Goal: Use online tool/utility: Use online tool/utility

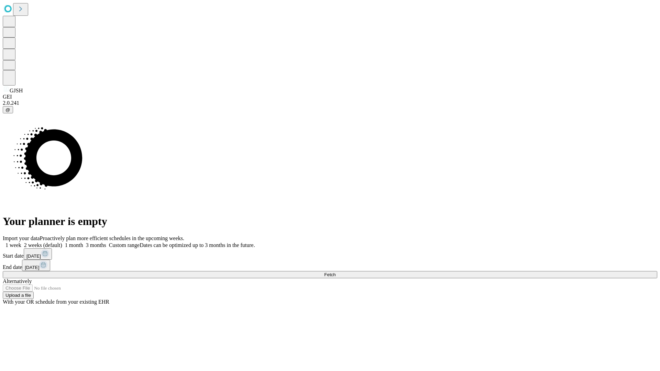
click at [335, 272] on span "Fetch" at bounding box center [329, 274] width 11 height 5
